Goal: Task Accomplishment & Management: Use online tool/utility

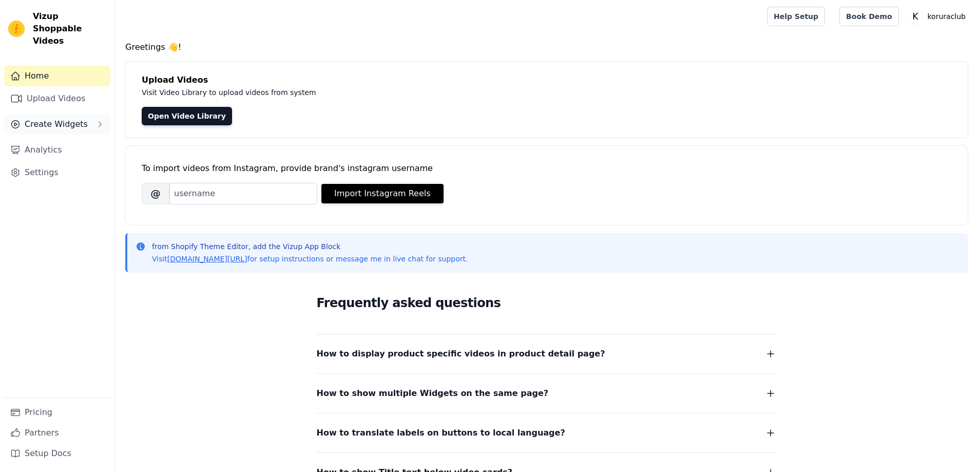
click at [54, 118] on span "Create Widgets" at bounding box center [56, 124] width 63 height 12
click at [46, 155] on span "Story Circles" at bounding box center [45, 160] width 45 height 10
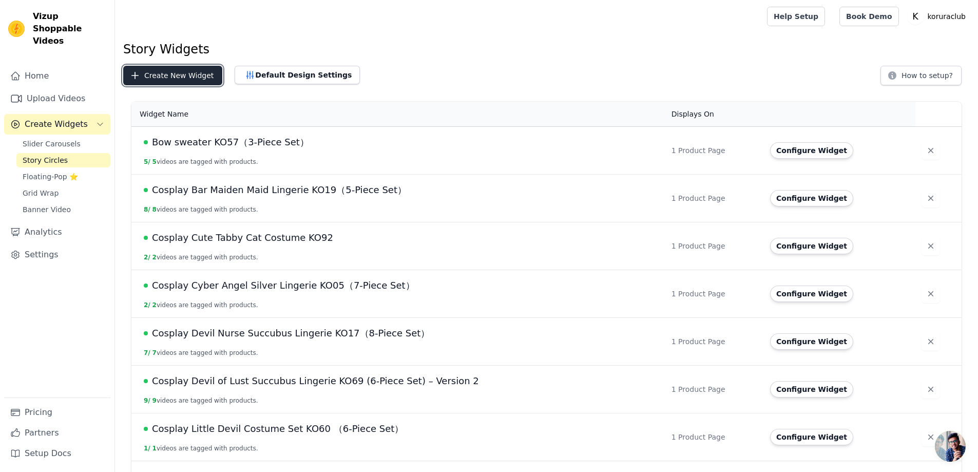
click at [165, 74] on button "Create New Widget" at bounding box center [172, 76] width 99 height 20
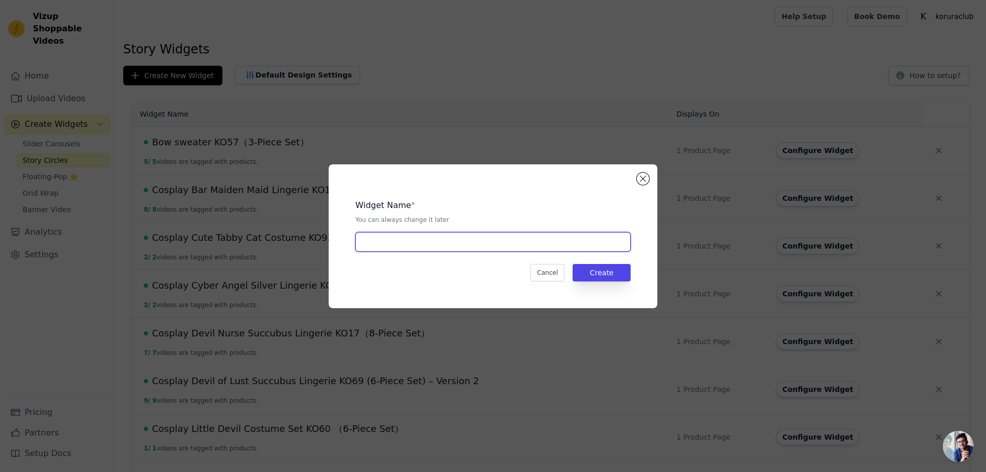
click at [458, 241] on input "text" at bounding box center [492, 242] width 275 height 20
paste input "Korura Original Wig #004 – ChocoUsagi Hime"
type input "Korura Original Wig #004 – ChocoUsagi Hime"
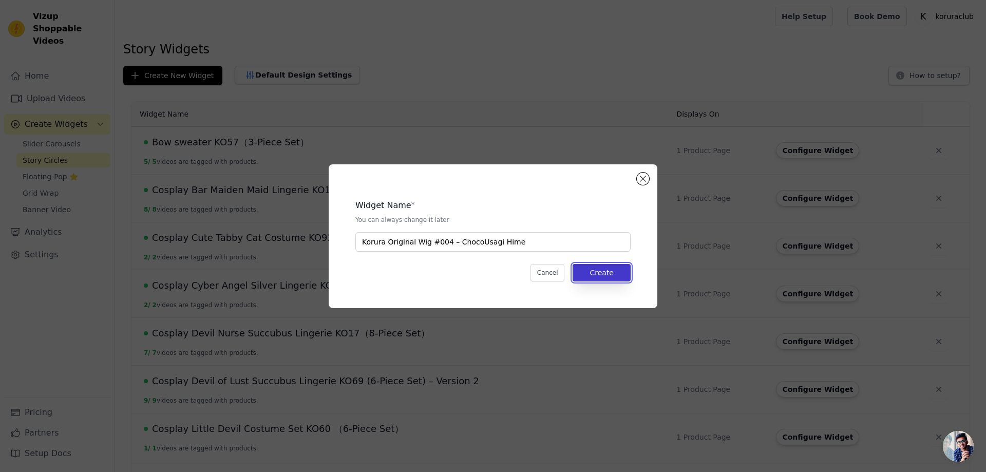
click at [604, 274] on button "Create" at bounding box center [601, 272] width 58 height 17
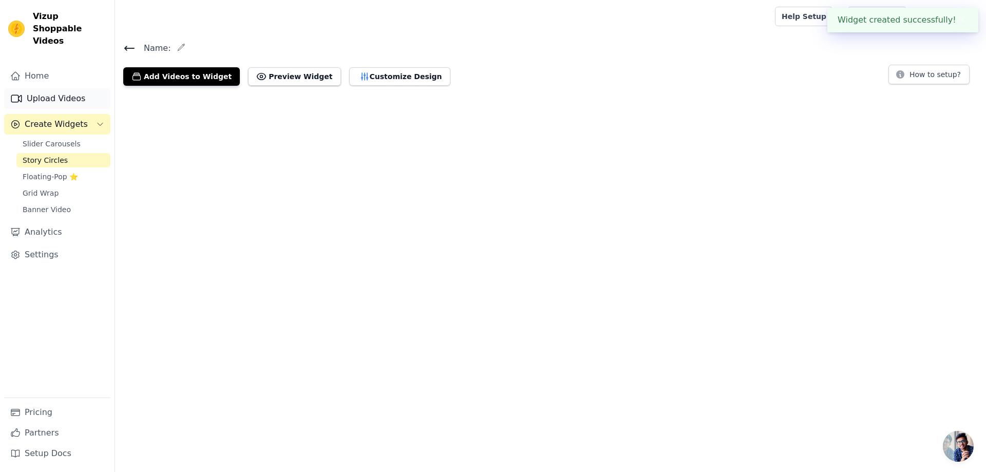
click at [45, 88] on link "Upload Videos" at bounding box center [57, 98] width 106 height 21
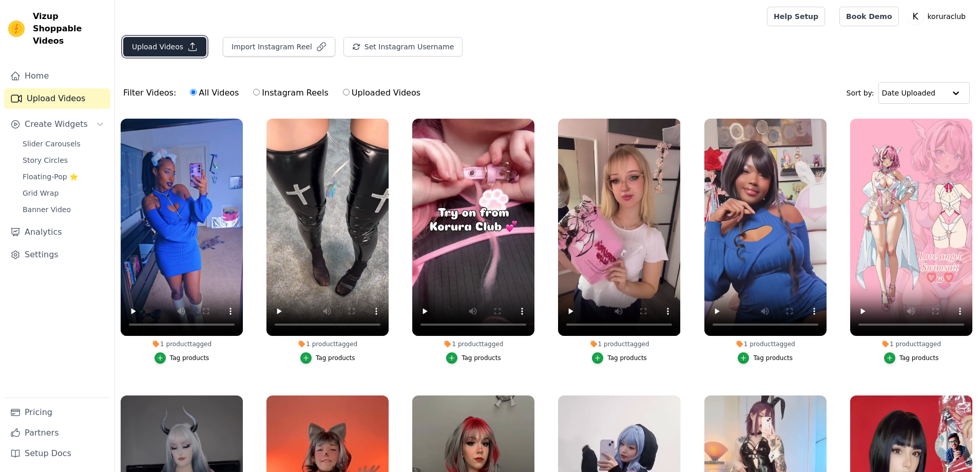
click at [147, 46] on button "Upload Videos" at bounding box center [164, 47] width 83 height 20
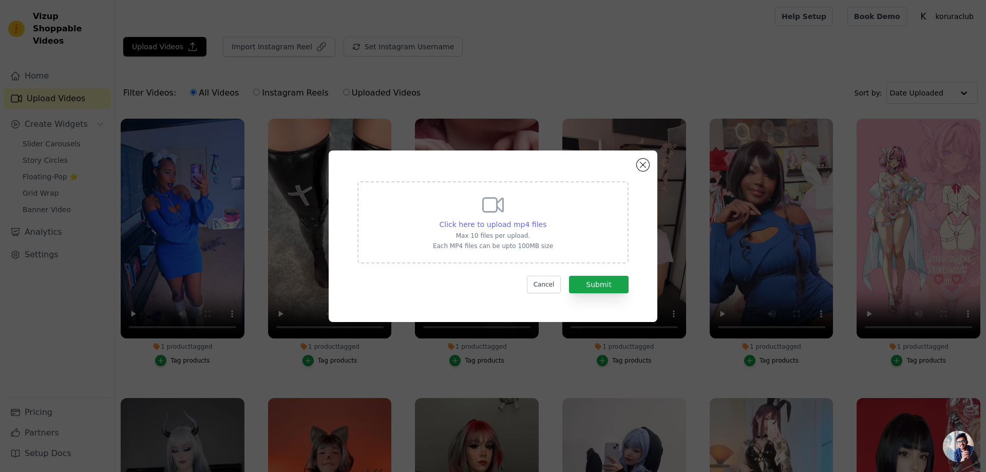
click at [502, 223] on span "Click here to upload mp4 files" at bounding box center [492, 224] width 107 height 8
click at [546, 219] on input "Click here to upload mp4 files Max 10 files per upload. Each MP4 files can be u…" at bounding box center [546, 219] width 1 height 1
type input "C:\fakepath\12121.mp4"
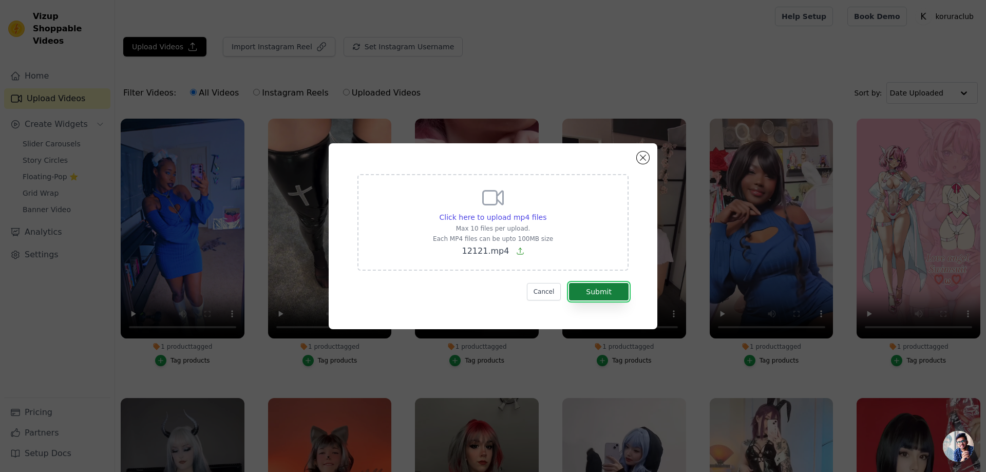
click at [606, 292] on button "Submit" at bounding box center [599, 291] width 60 height 17
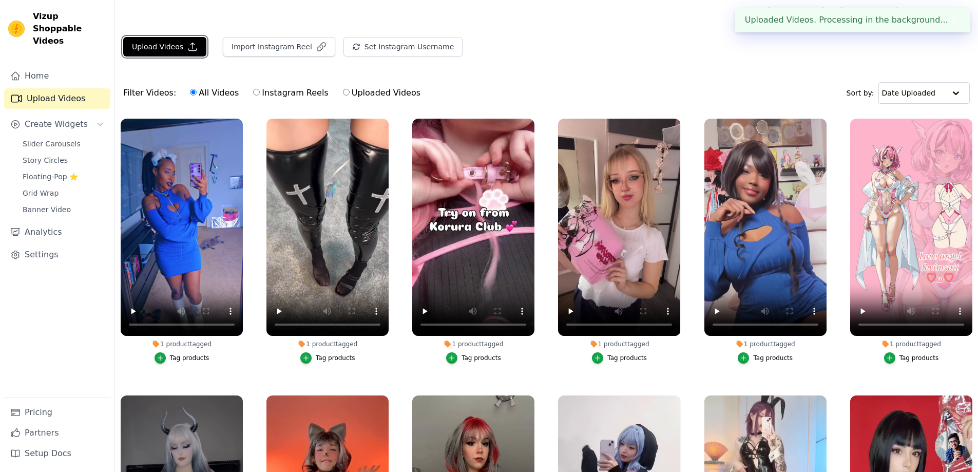
click at [159, 47] on button "Upload Videos" at bounding box center [164, 47] width 83 height 20
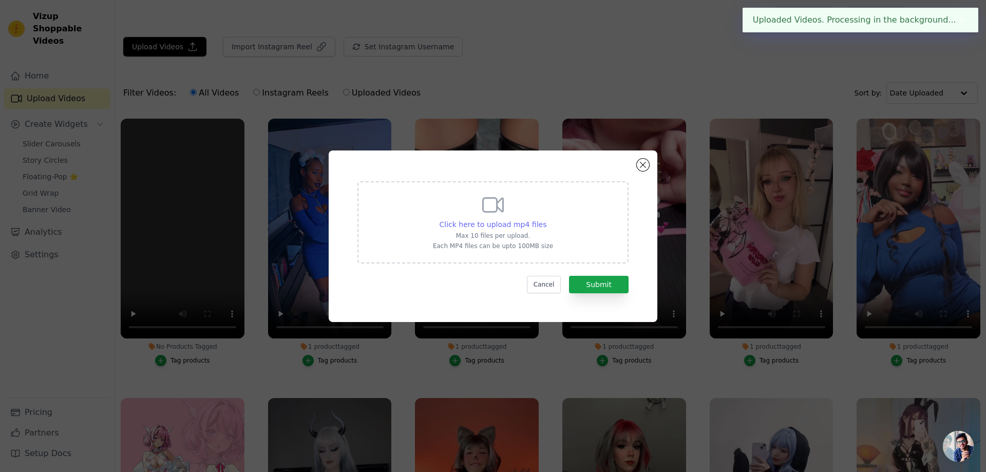
click at [477, 221] on span "Click here to upload mp4 files" at bounding box center [492, 224] width 107 height 8
click at [546, 219] on input "Click here to upload mp4 files Max 10 files per upload. Each MP4 files can be u…" at bounding box center [546, 219] width 1 height 1
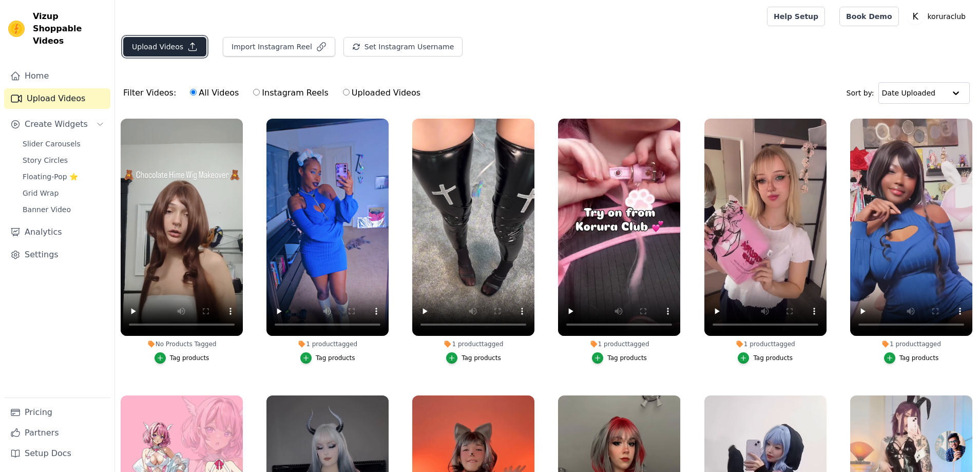
click at [169, 45] on button "Upload Videos" at bounding box center [164, 47] width 83 height 20
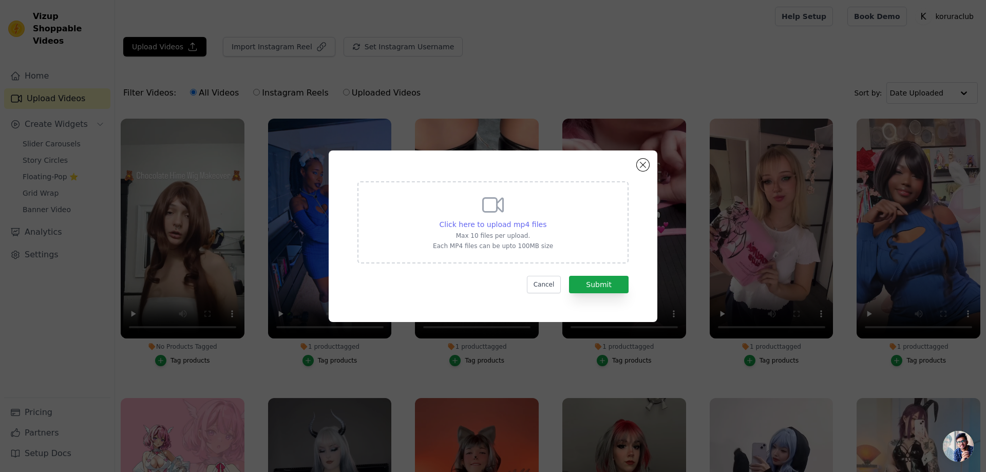
click at [482, 223] on span "Click here to upload mp4 files" at bounding box center [492, 224] width 107 height 8
click at [546, 219] on input "Click here to upload mp4 files Max 10 files per upload. Each MP4 files can be u…" at bounding box center [546, 219] width 1 height 1
click at [645, 166] on button "Close modal" at bounding box center [642, 165] width 12 height 12
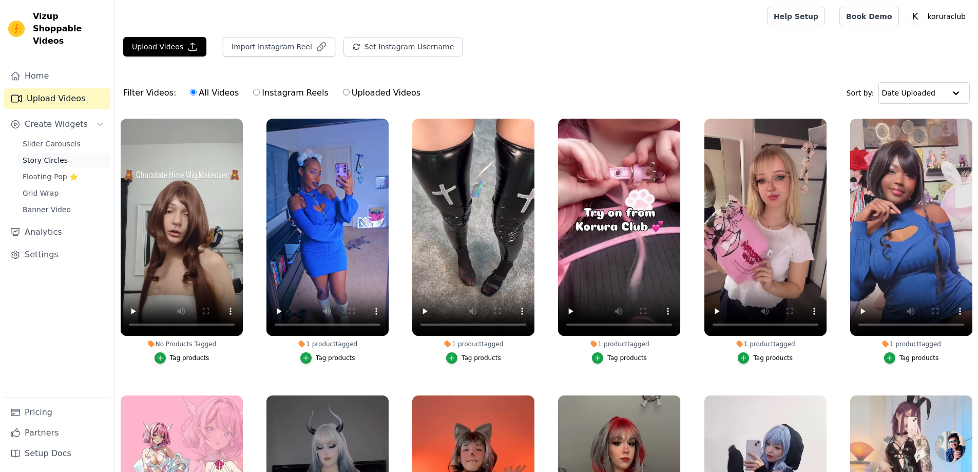
click at [41, 155] on span "Story Circles" at bounding box center [45, 160] width 45 height 10
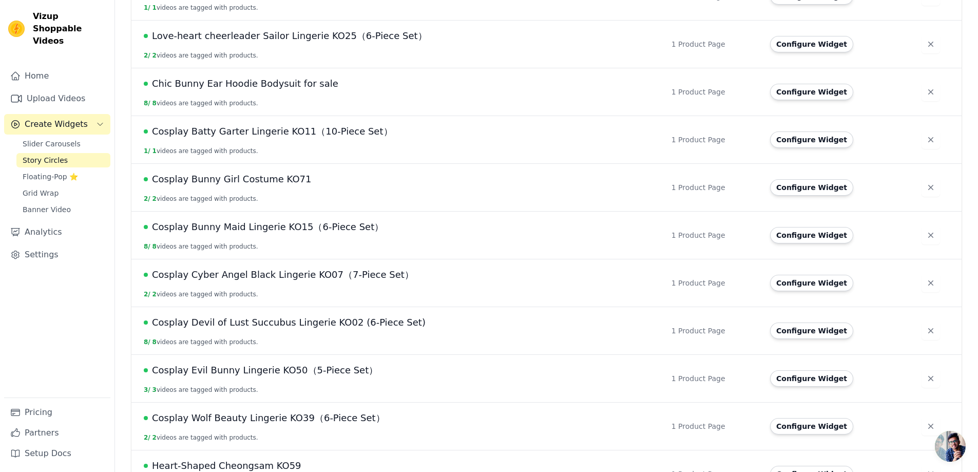
scroll to position [900, 0]
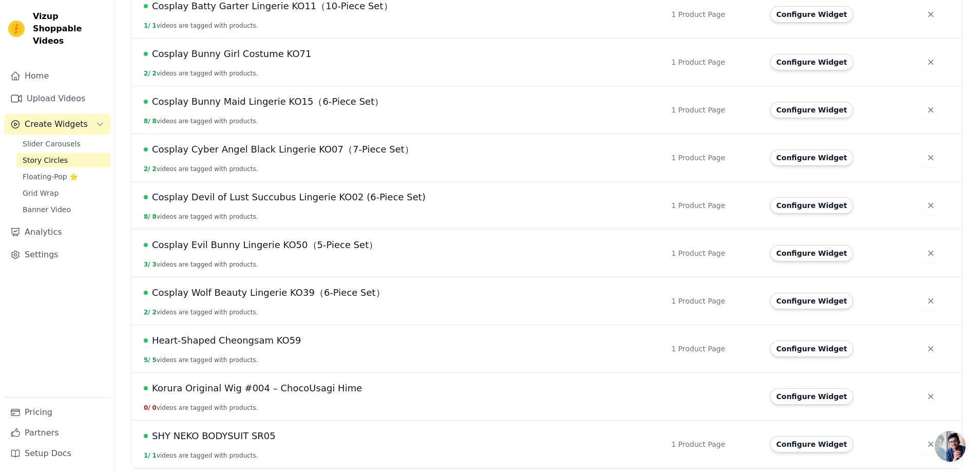
click at [259, 391] on span "Korura Original Wig #004 – ChocoUsagi Hime" at bounding box center [257, 388] width 210 height 14
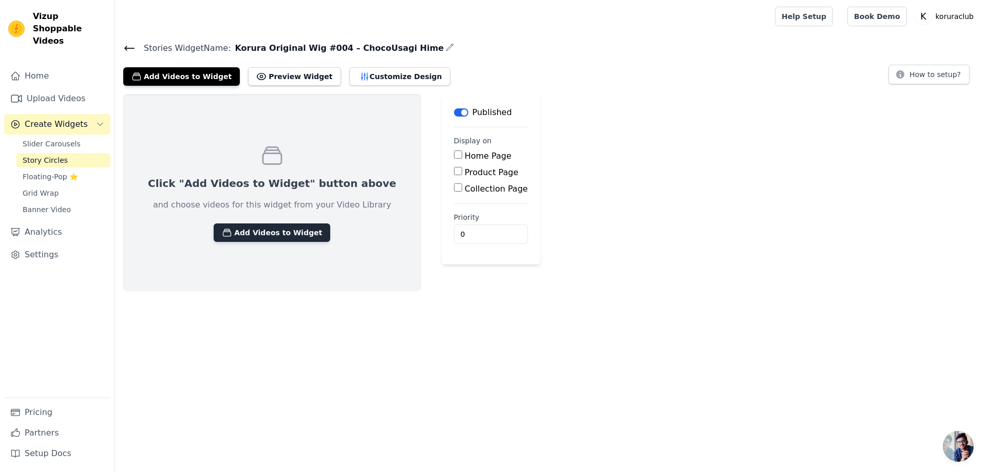
click at [272, 229] on button "Add Videos to Widget" at bounding box center [272, 232] width 117 height 18
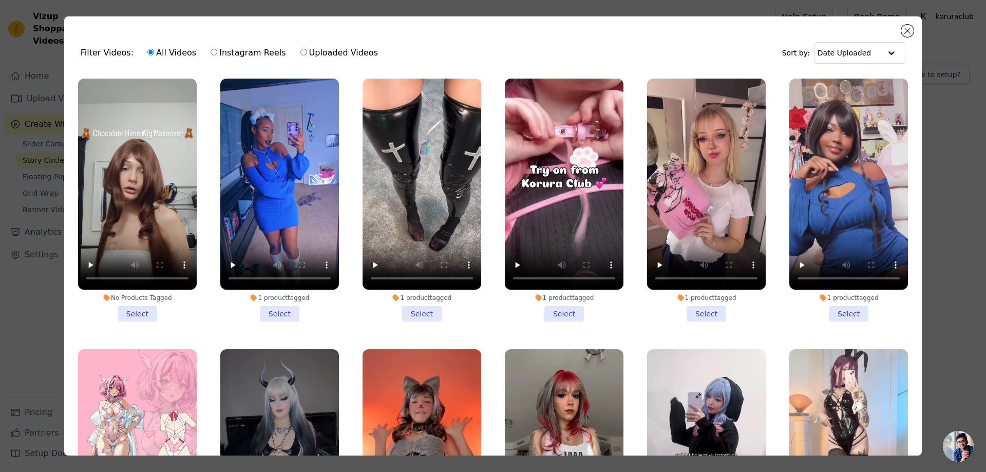
click at [142, 310] on li "No Products Tagged Select" at bounding box center [137, 200] width 119 height 243
click at [0, 0] on input "No Products Tagged Select" at bounding box center [0, 0] width 0 height 0
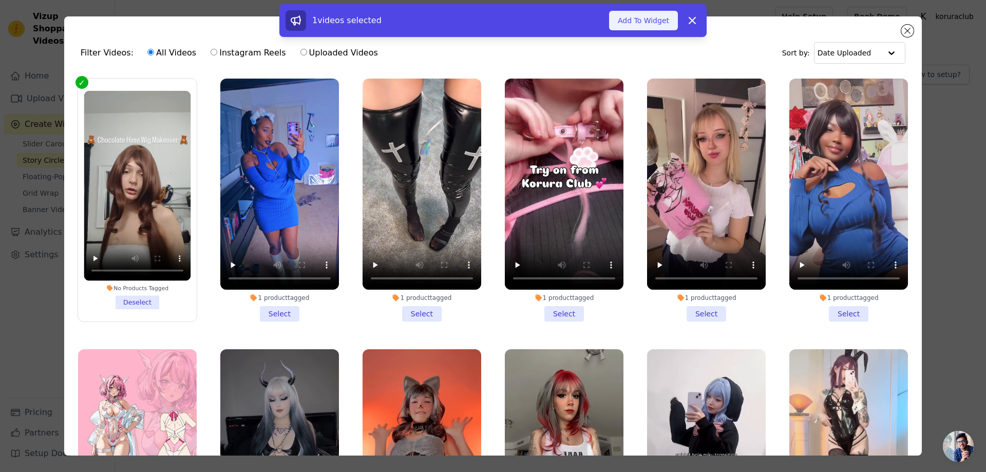
click at [647, 25] on button "Add To Widget" at bounding box center [643, 21] width 69 height 20
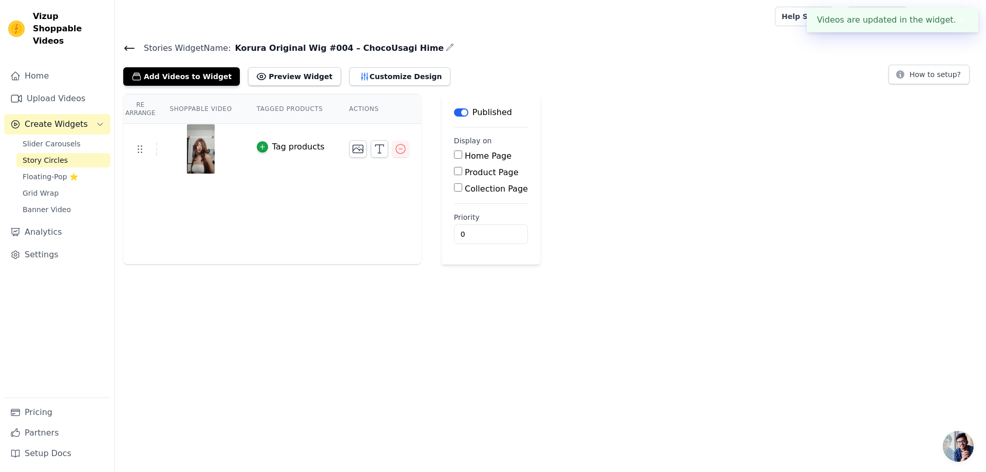
click at [265, 143] on button "Tag products" at bounding box center [291, 147] width 68 height 12
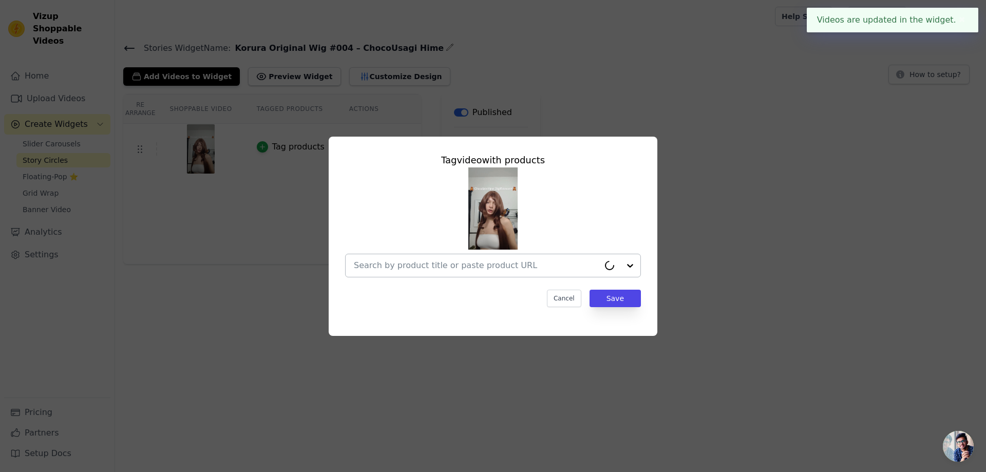
click at [465, 261] on input "text" at bounding box center [476, 265] width 245 height 12
paste input "Korura Original Wig #004 – ChocoUsagi Hime"
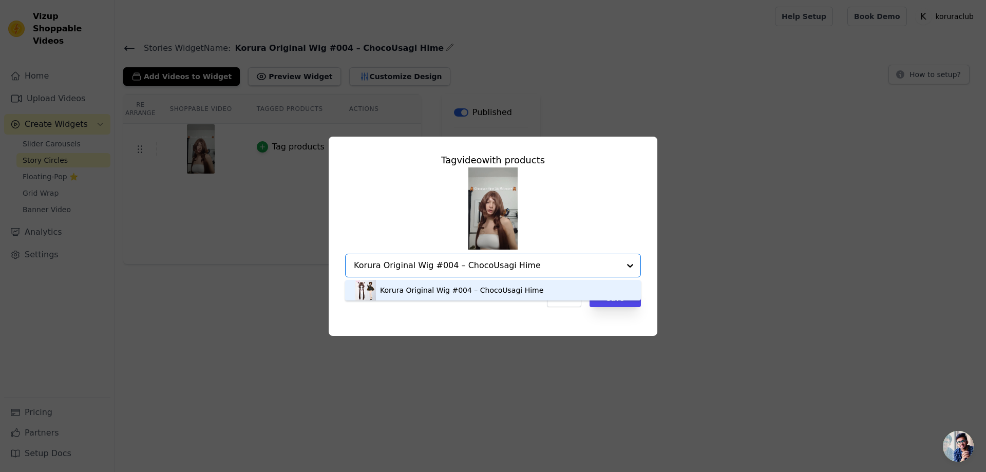
type input "Korura Original Wig #004 – ChocoUsagi Hime"
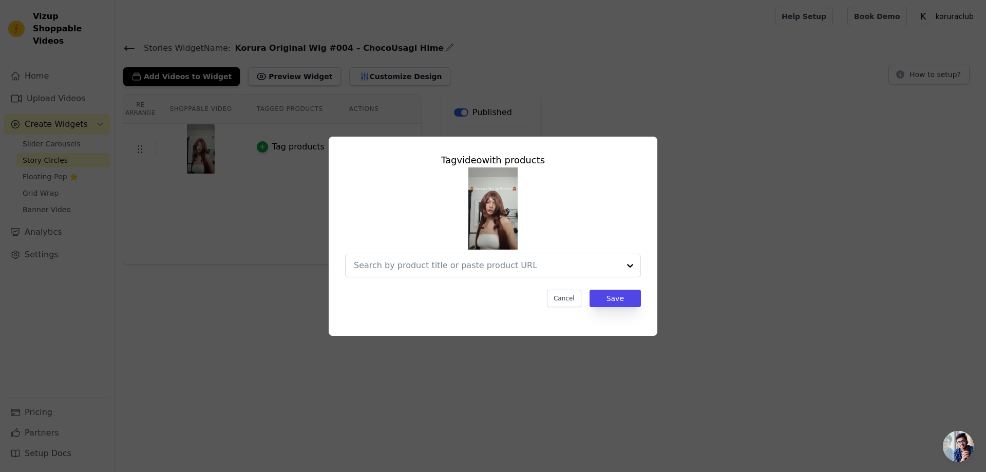
click at [820, 281] on div "Tag video with products Cancel Save" at bounding box center [492, 236] width 953 height 232
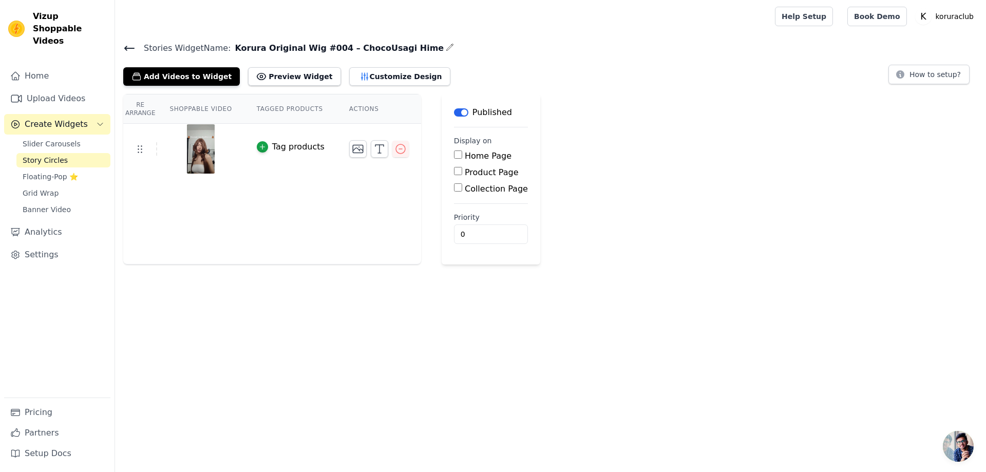
click at [246, 133] on td "Tag products" at bounding box center [290, 149] width 92 height 51
click at [261, 150] on div "button" at bounding box center [262, 146] width 11 height 11
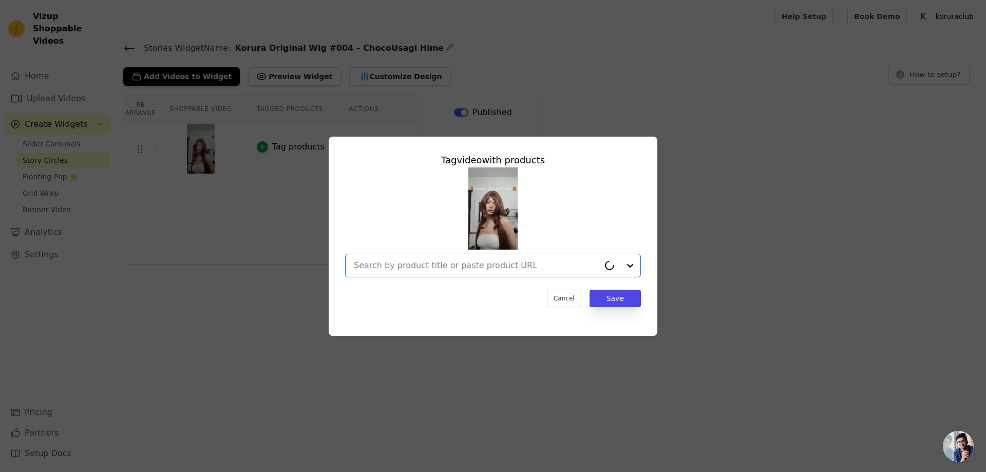
click at [447, 267] on input "text" at bounding box center [476, 265] width 245 height 12
paste input "Korura Original Wig #004 – ChocoUsagi Hime"
type input "Korura Original Wig #004 – ChocoUsagi Hime"
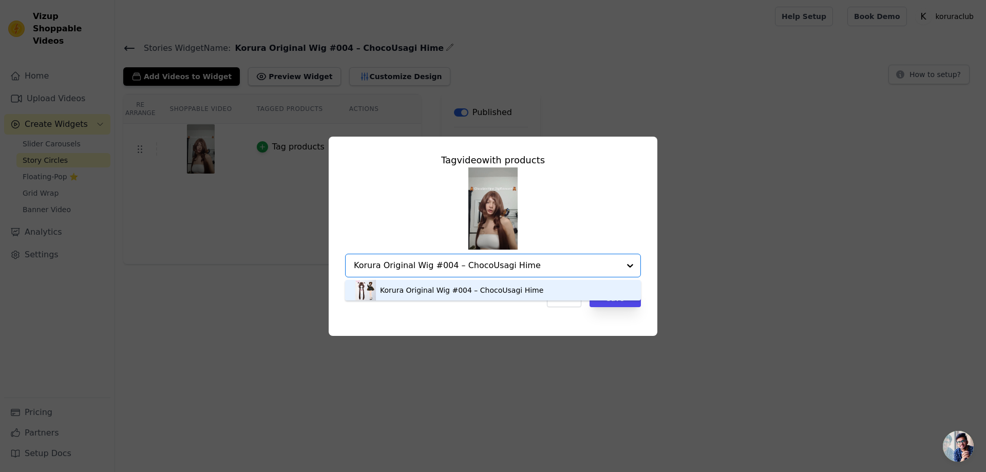
click at [514, 288] on div "Korura Original Wig #004 – ChocoUsagi Hime" at bounding box center [461, 290] width 163 height 10
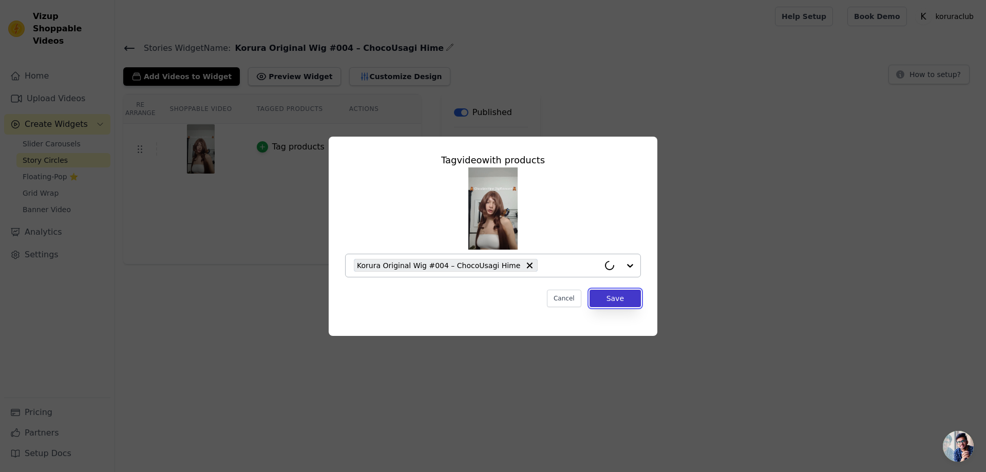
click at [615, 299] on button "Save" at bounding box center [614, 298] width 51 height 17
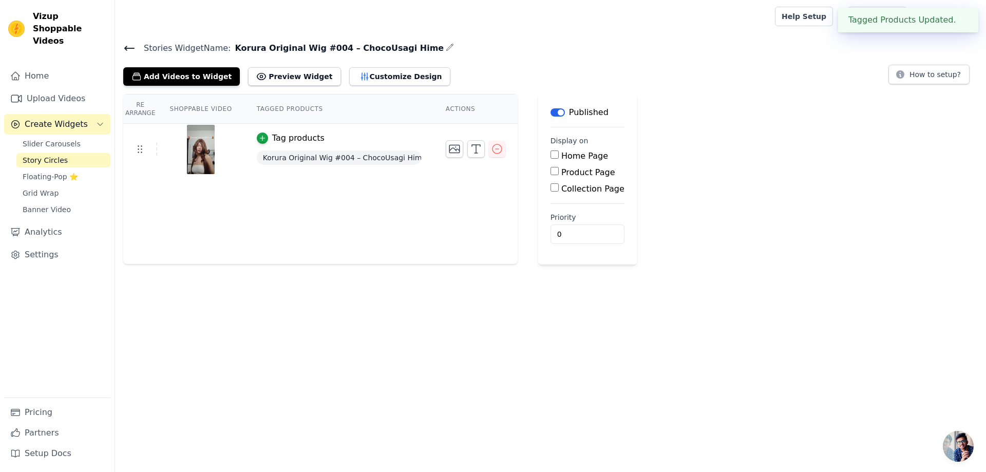
click at [554, 169] on input "Product Page" at bounding box center [554, 171] width 8 height 8
checkbox input "true"
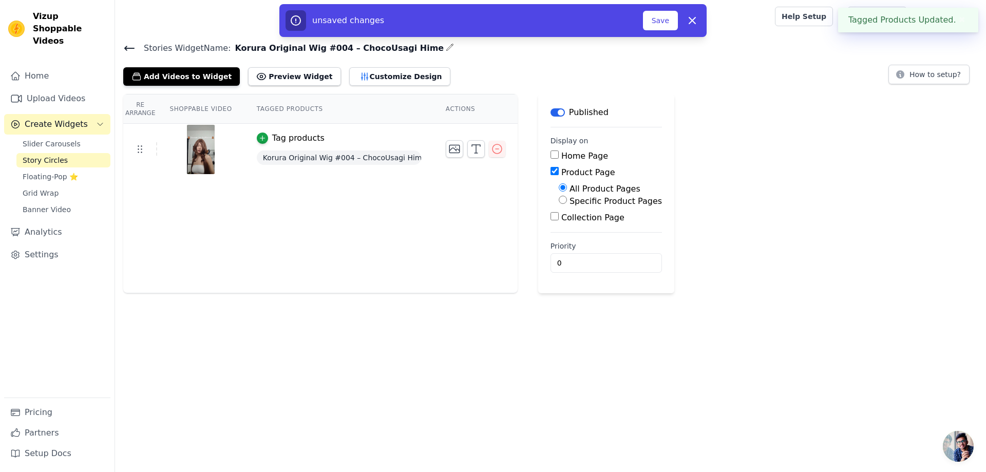
click at [566, 200] on div "Specific Product Pages" at bounding box center [609, 201] width 103 height 12
click at [559, 202] on input "Specific Product Pages" at bounding box center [562, 200] width 8 height 8
radio input "true"
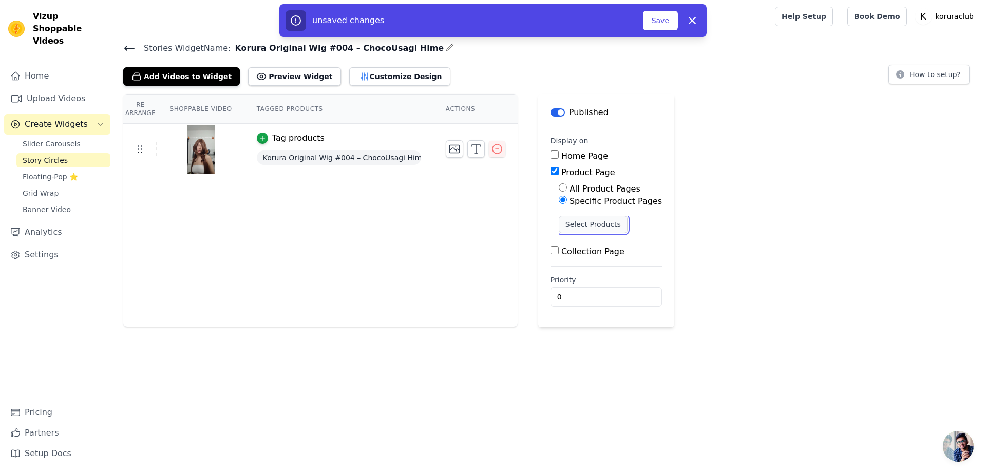
click at [588, 226] on button "Select Products" at bounding box center [592, 224] width 69 height 17
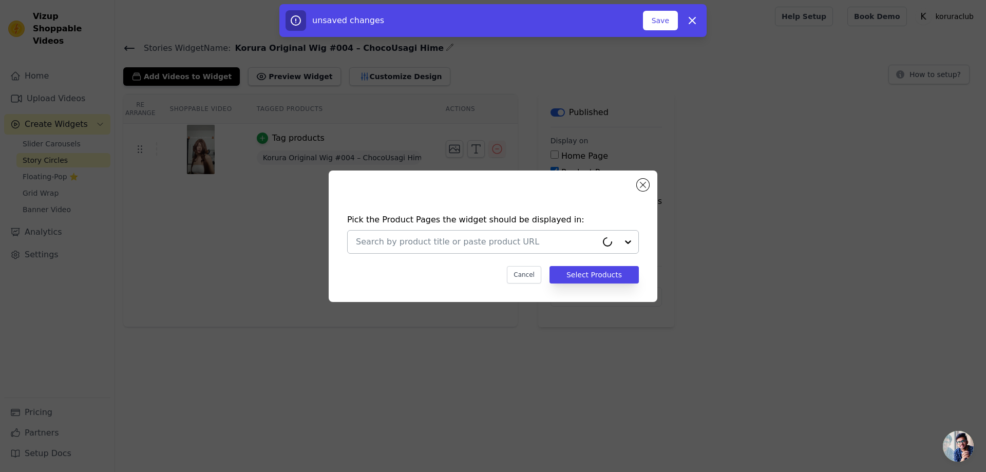
click at [532, 242] on input "text" at bounding box center [476, 242] width 241 height 12
paste input "Korura Original Wig #004 – ChocoUsagi Hime"
type input "Korura Original Wig #004 – ChocoUsagi Hime"
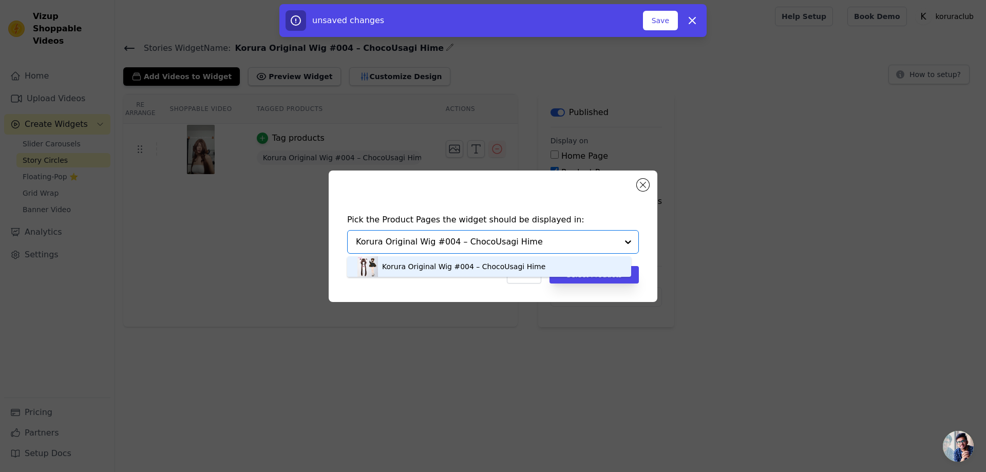
click at [495, 264] on div "Korura Original Wig #004 – ChocoUsagi Hime" at bounding box center [463, 266] width 163 height 10
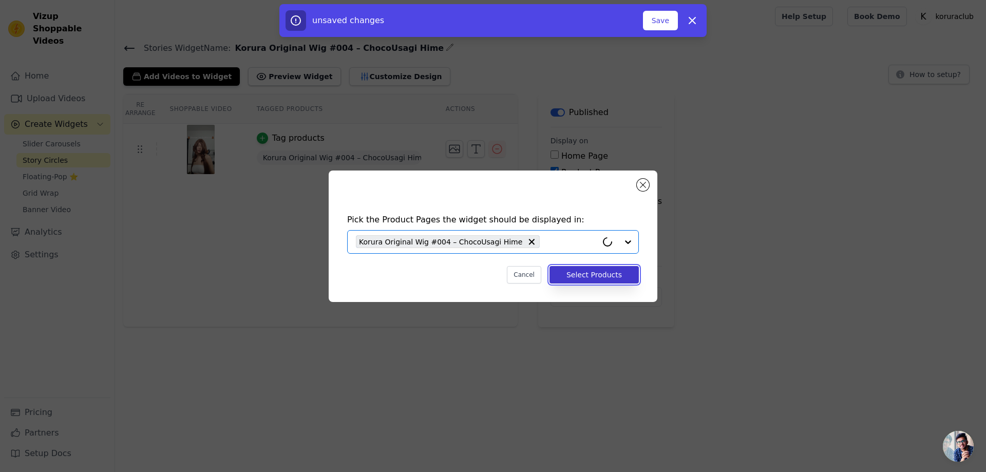
click at [600, 277] on button "Select Products" at bounding box center [593, 274] width 89 height 17
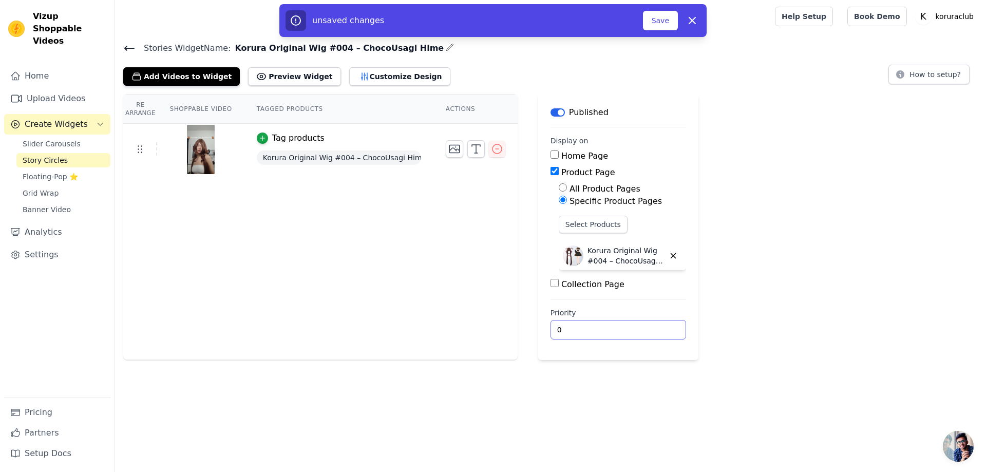
drag, startPoint x: 563, startPoint y: 327, endPoint x: 551, endPoint y: 329, distance: 12.4
click at [551, 329] on input "0" at bounding box center [618, 330] width 136 height 20
type input "1"
click at [785, 304] on div "Re Arrange Shoppable Video Tagged Products Actions Tag products Korura Original…" at bounding box center [550, 227] width 871 height 266
click at [657, 21] on button "Save" at bounding box center [660, 21] width 35 height 20
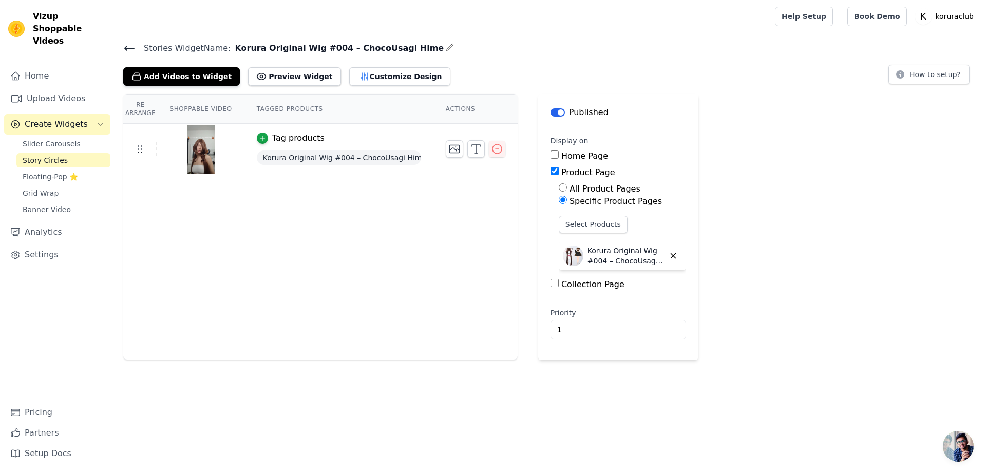
click at [46, 155] on span "Story Circles" at bounding box center [45, 160] width 45 height 10
